Goal: Book appointment/travel/reservation

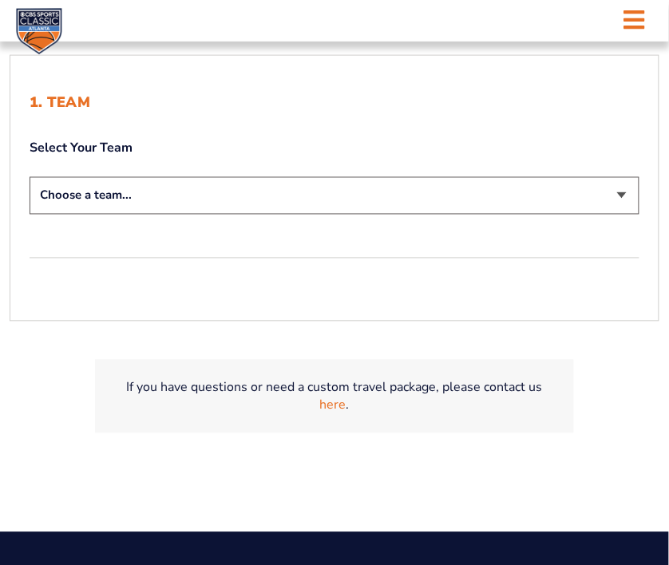
scroll to position [356, 0]
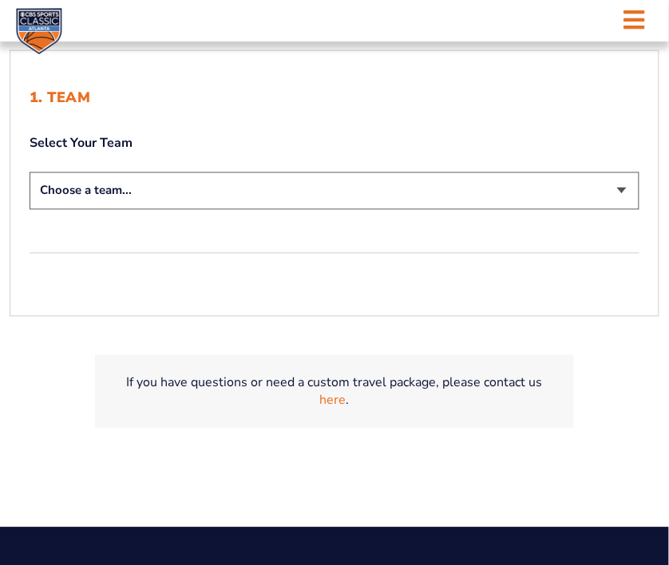
click at [572, 210] on select "Choose a team... [US_STATE] Wildcats [US_STATE] State Buckeyes [US_STATE] Tar H…" at bounding box center [335, 191] width 610 height 38
select select "12956"
click at [77, 210] on select "Choose a team... [US_STATE] Wildcats [US_STATE] State Buckeyes [US_STATE] Tar H…" at bounding box center [335, 191] width 610 height 38
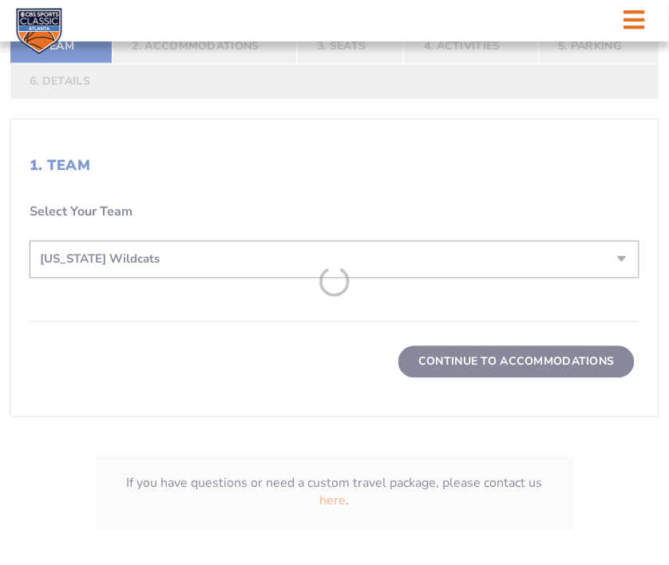
scroll to position [468, 0]
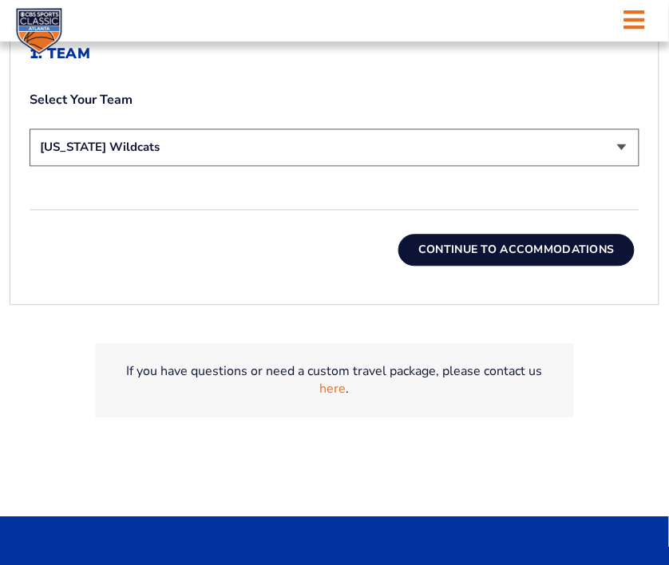
click at [463, 267] on button "Continue To Accommodations" at bounding box center [516, 251] width 236 height 32
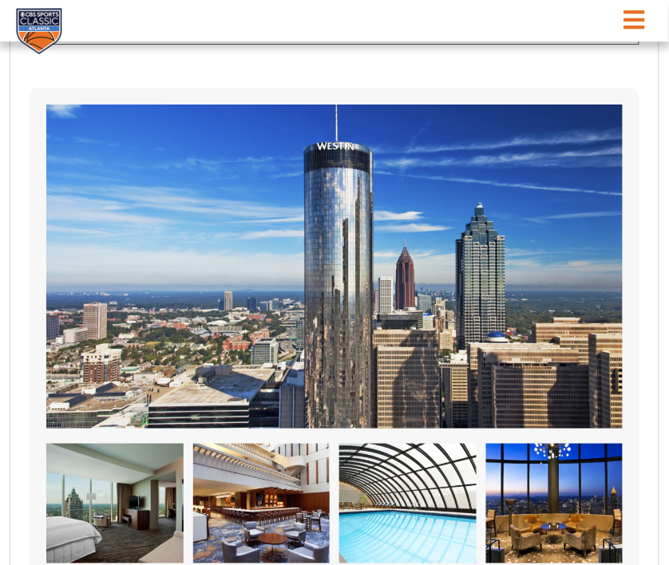
scroll to position [929, 0]
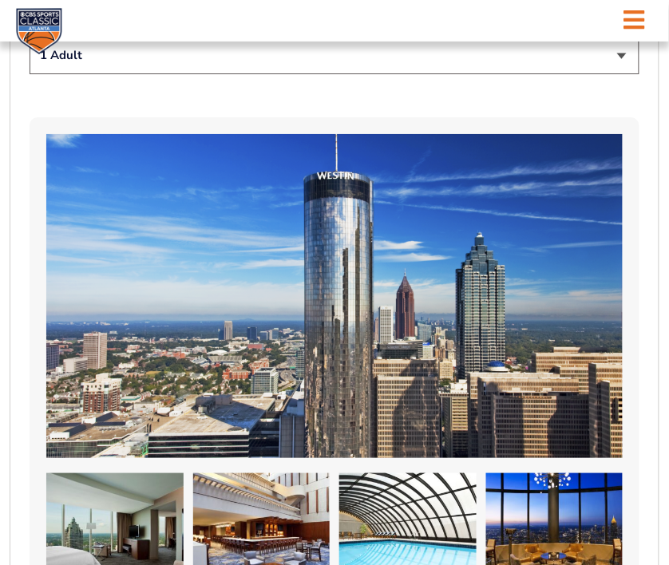
click at [573, 74] on select "1 Adult 2 Adults 3 Adults 4 Adults 2 Adults + 1 Child 2 Adults + 2 Children 2 A…" at bounding box center [335, 56] width 610 height 38
select select "2 Adults"
click at [77, 74] on select "1 Adult 2 Adults 3 Adults 4 Adults 2 Adults + 1 Child 2 Adults + 2 Children 2 A…" at bounding box center [335, 56] width 610 height 38
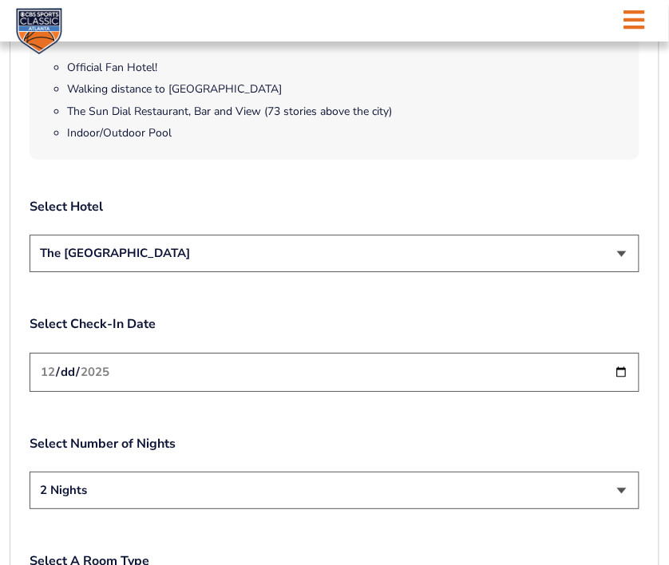
scroll to position [1709, 0]
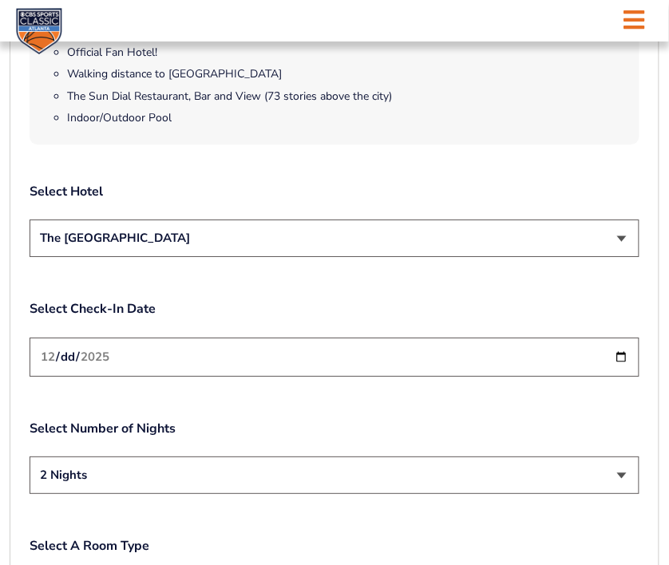
click at [573, 257] on select "The [GEOGRAPHIC_DATA]" at bounding box center [335, 239] width 610 height 38
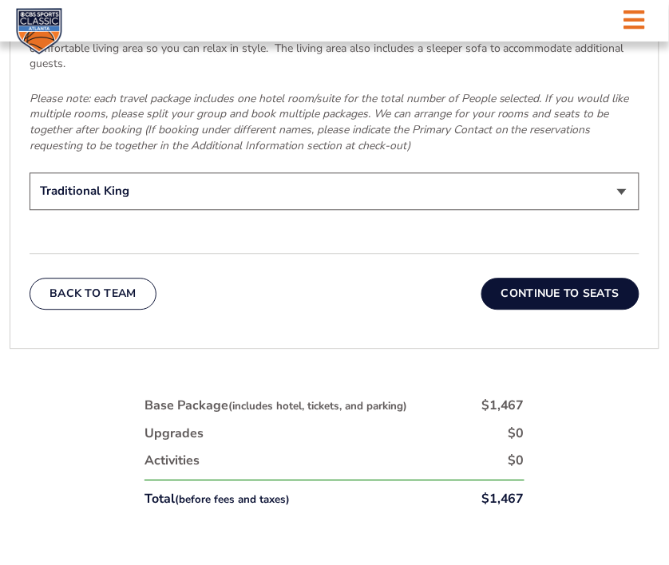
scroll to position [2521, 0]
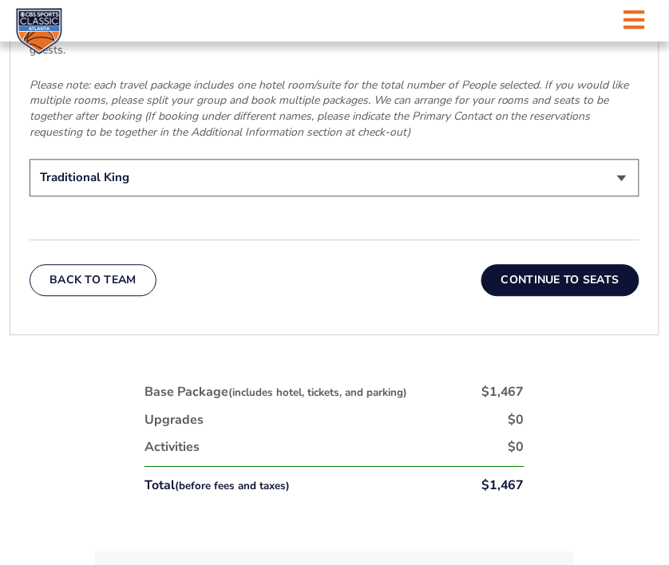
click at [525, 296] on button "Continue To Seats" at bounding box center [560, 280] width 158 height 32
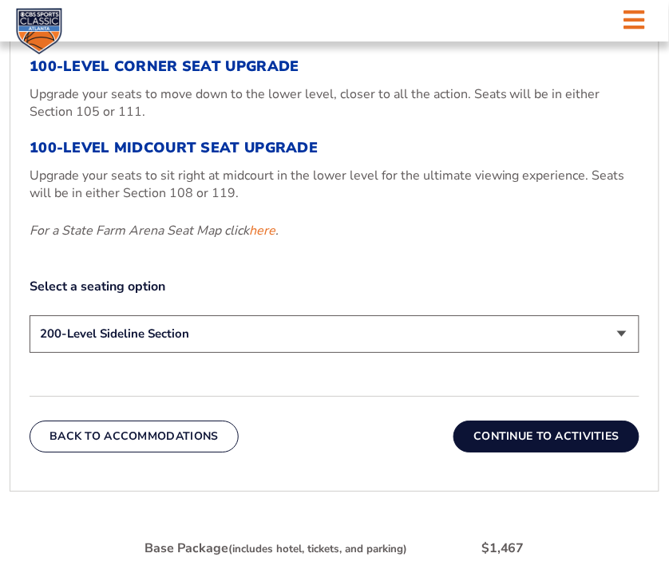
scroll to position [604, 0]
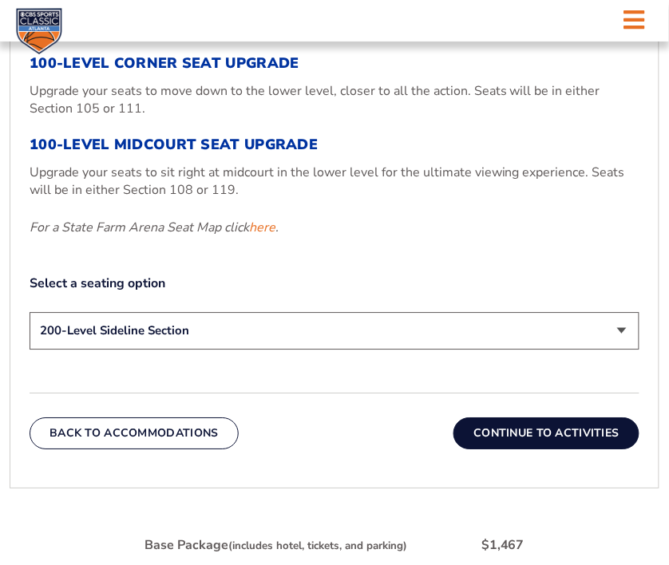
click at [311, 73] on h3 "100-Level Corner Seat Upgrade" at bounding box center [335, 64] width 610 height 18
click at [572, 350] on select "200-Level Sideline Section 100-Level Corner Seat Upgrade (+$120 per person) 100…" at bounding box center [335, 331] width 610 height 38
select select "100-Level Corner Seat Upgrade"
click at [77, 350] on select "200-Level Sideline Section 100-Level Corner Seat Upgrade (+$120 per person) 100…" at bounding box center [335, 331] width 610 height 38
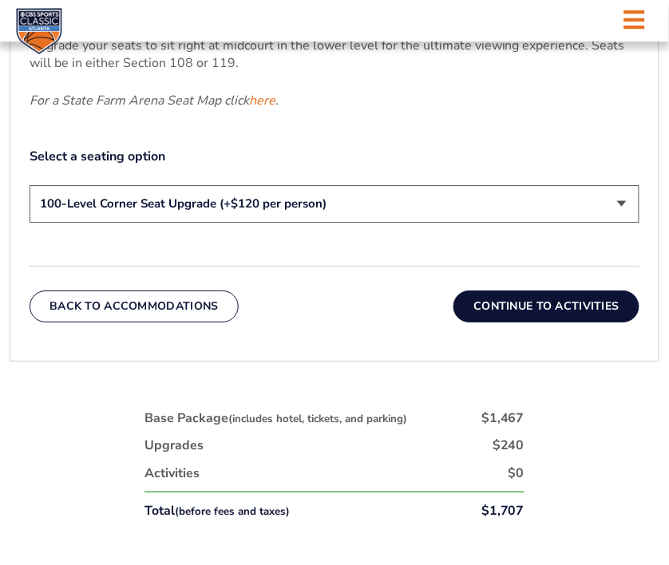
scroll to position [758, 0]
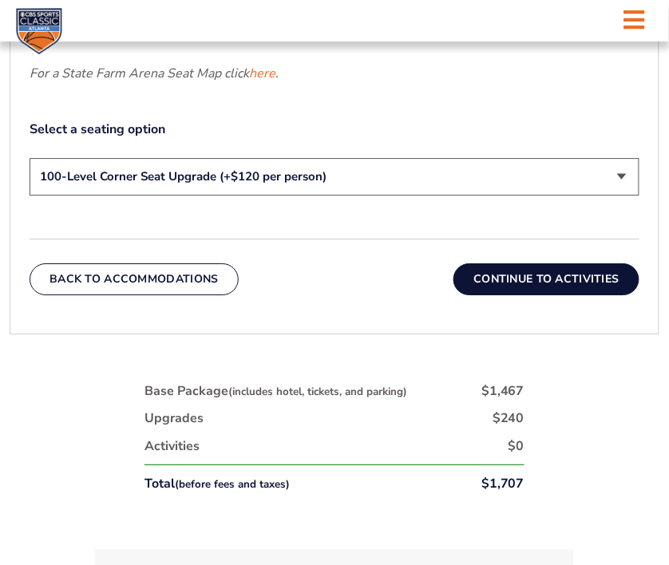
click at [527, 295] on button "Continue To Activities" at bounding box center [547, 279] width 186 height 32
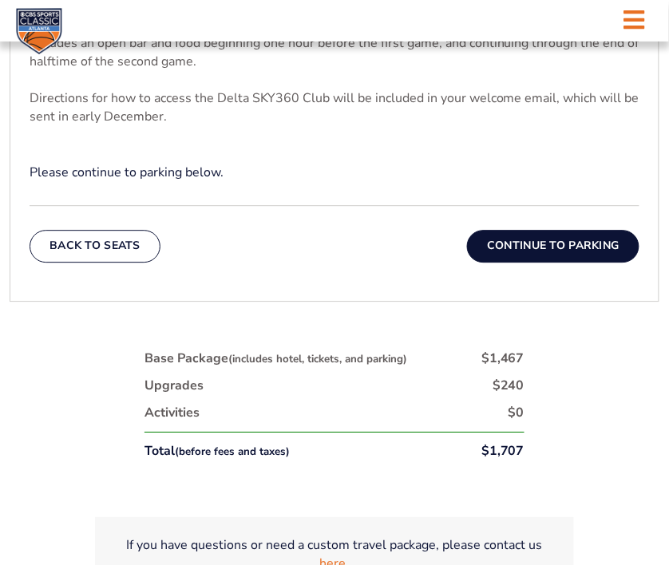
scroll to position [604, 0]
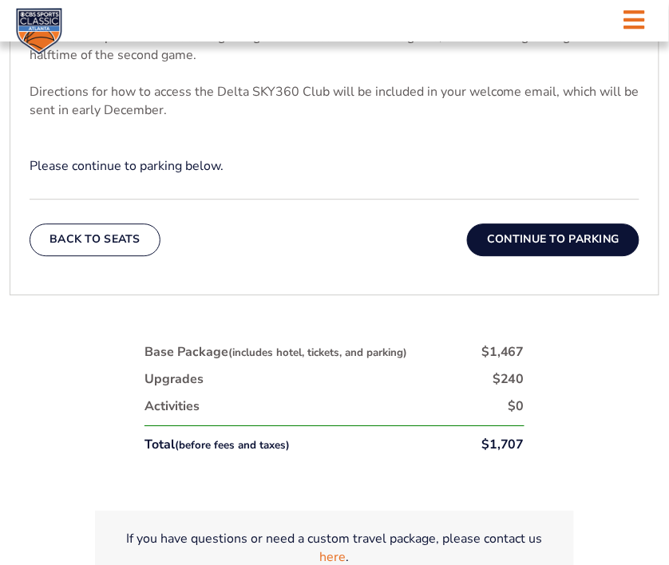
click at [511, 255] on button "Continue To Parking" at bounding box center [553, 240] width 172 height 32
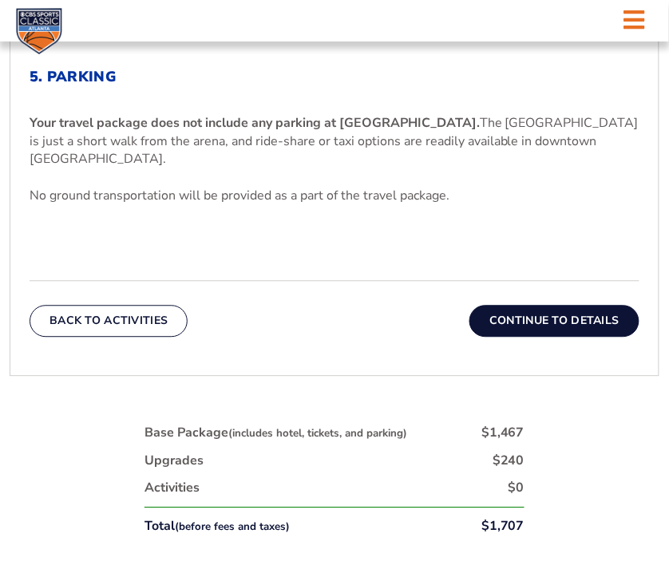
scroll to position [448, 0]
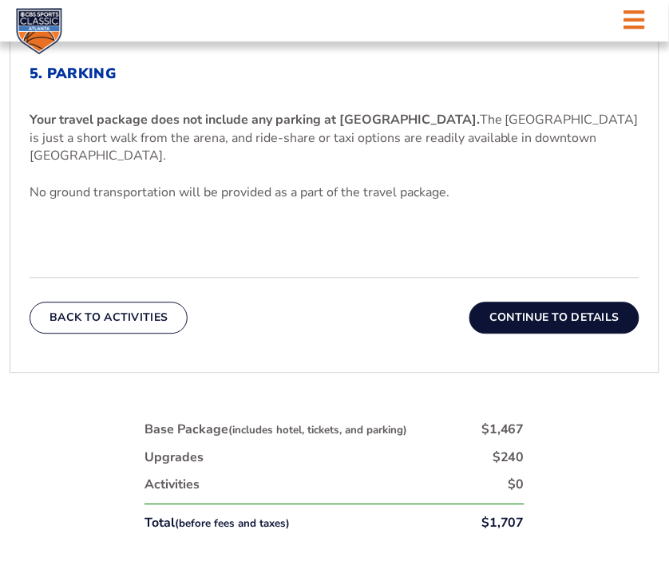
click at [527, 335] on button "Continue To Details" at bounding box center [554, 319] width 170 height 32
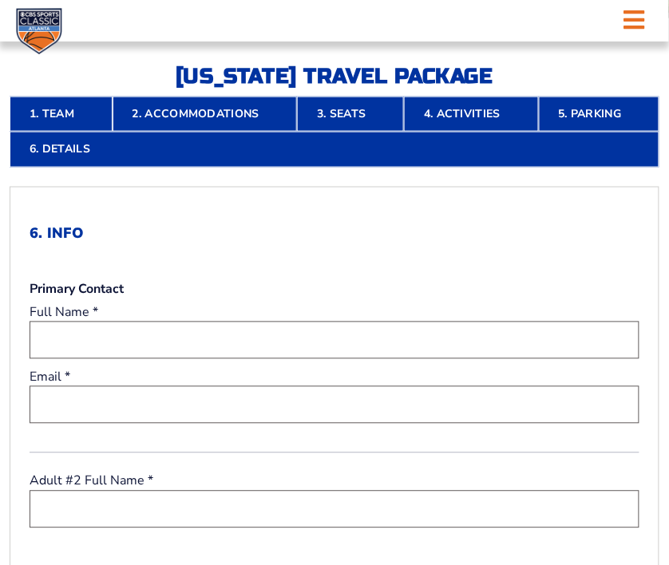
scroll to position [281, 0]
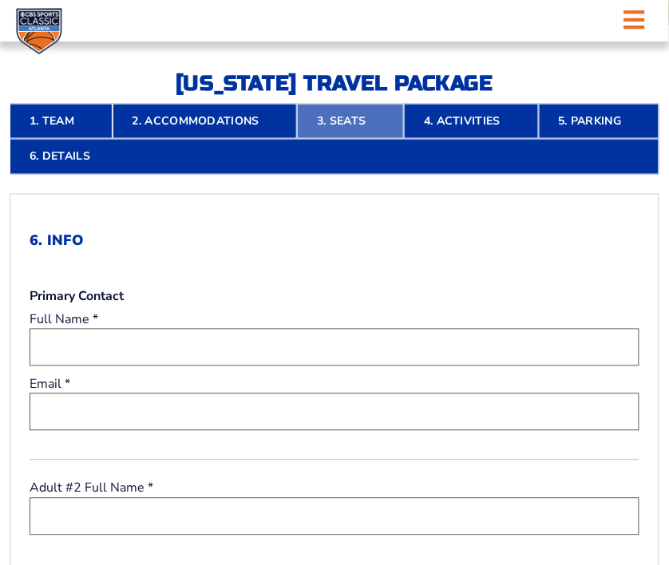
click at [369, 139] on link "3. Seats" at bounding box center [350, 121] width 107 height 35
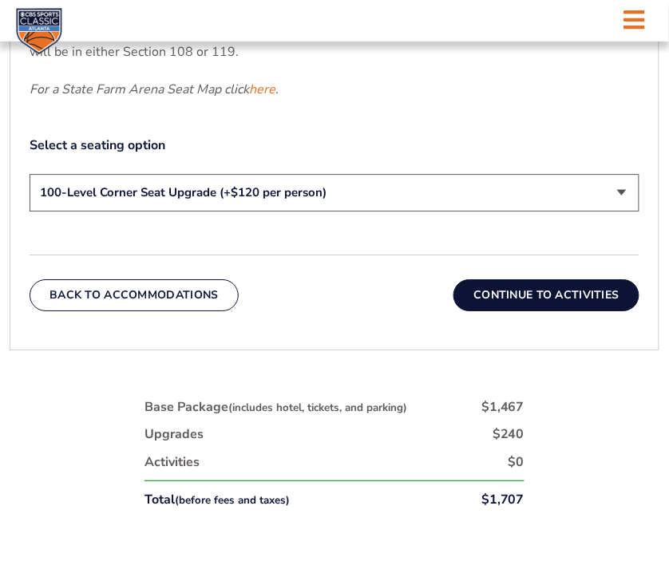
scroll to position [604, 0]
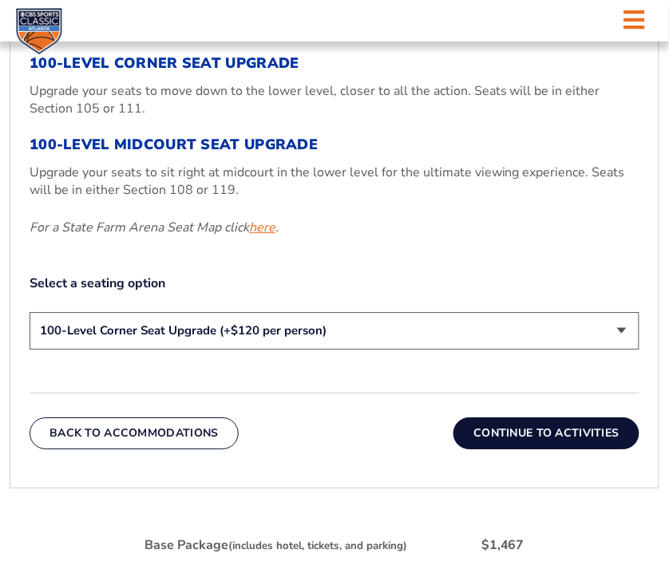
click at [275, 236] on link "here" at bounding box center [262, 228] width 26 height 18
